Goal: Find specific page/section: Find specific page/section

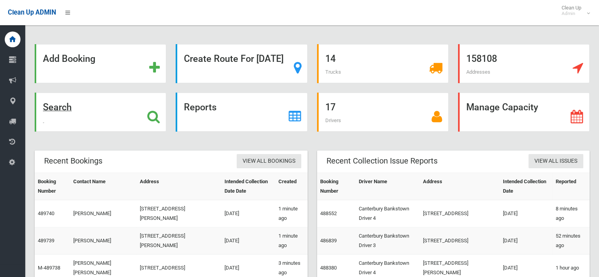
click at [72, 107] on strong "Search" at bounding box center [57, 107] width 29 height 11
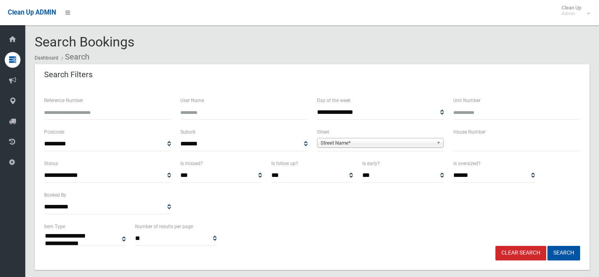
select select
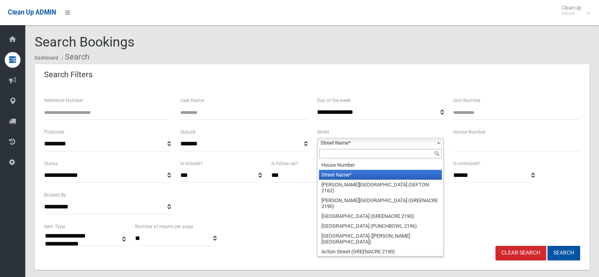
click at [345, 143] on span "Street Name*" at bounding box center [377, 142] width 113 height 9
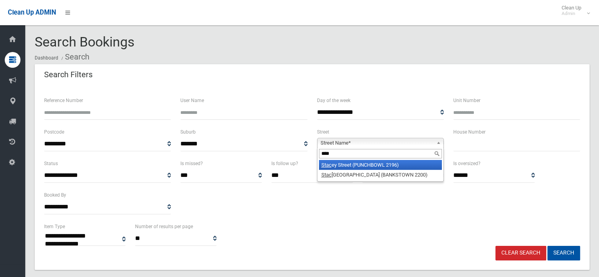
type input "****"
click at [345, 169] on li "Stac ey Street (PUNCHBOWL 2196)" at bounding box center [380, 165] width 123 height 10
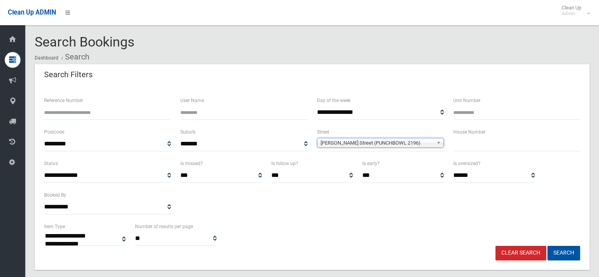
click at [471, 140] on input "text" at bounding box center [516, 144] width 127 height 15
type input "**"
click at [563, 249] on button "Search" at bounding box center [564, 253] width 33 height 15
select select
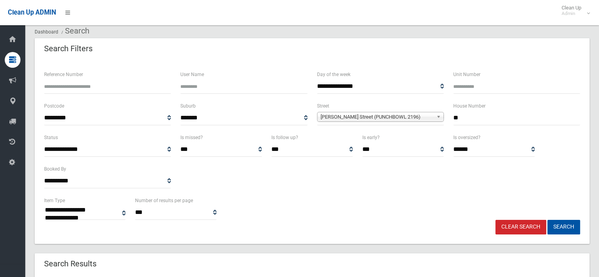
scroll to position [39, 0]
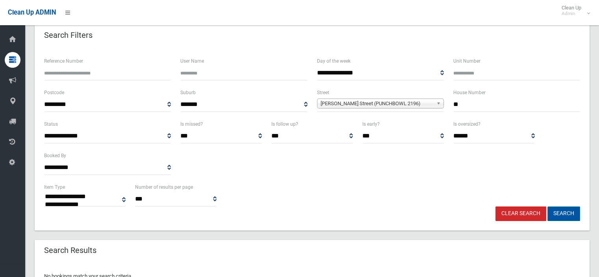
click at [567, 215] on button "Search" at bounding box center [564, 213] width 33 height 15
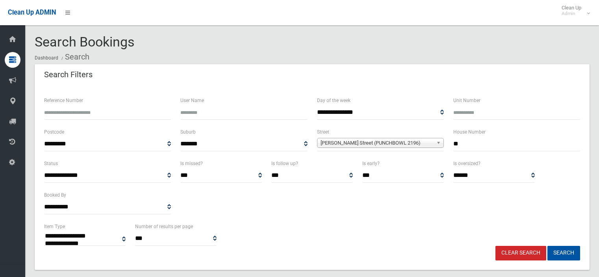
select select
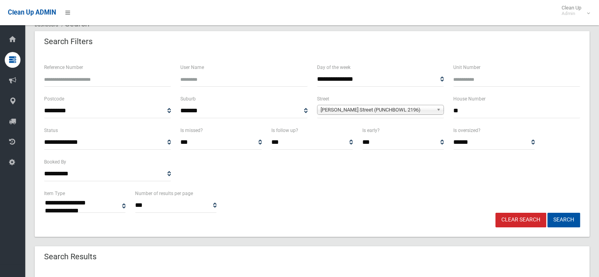
scroll to position [71, 0]
